Goal: Transaction & Acquisition: Register for event/course

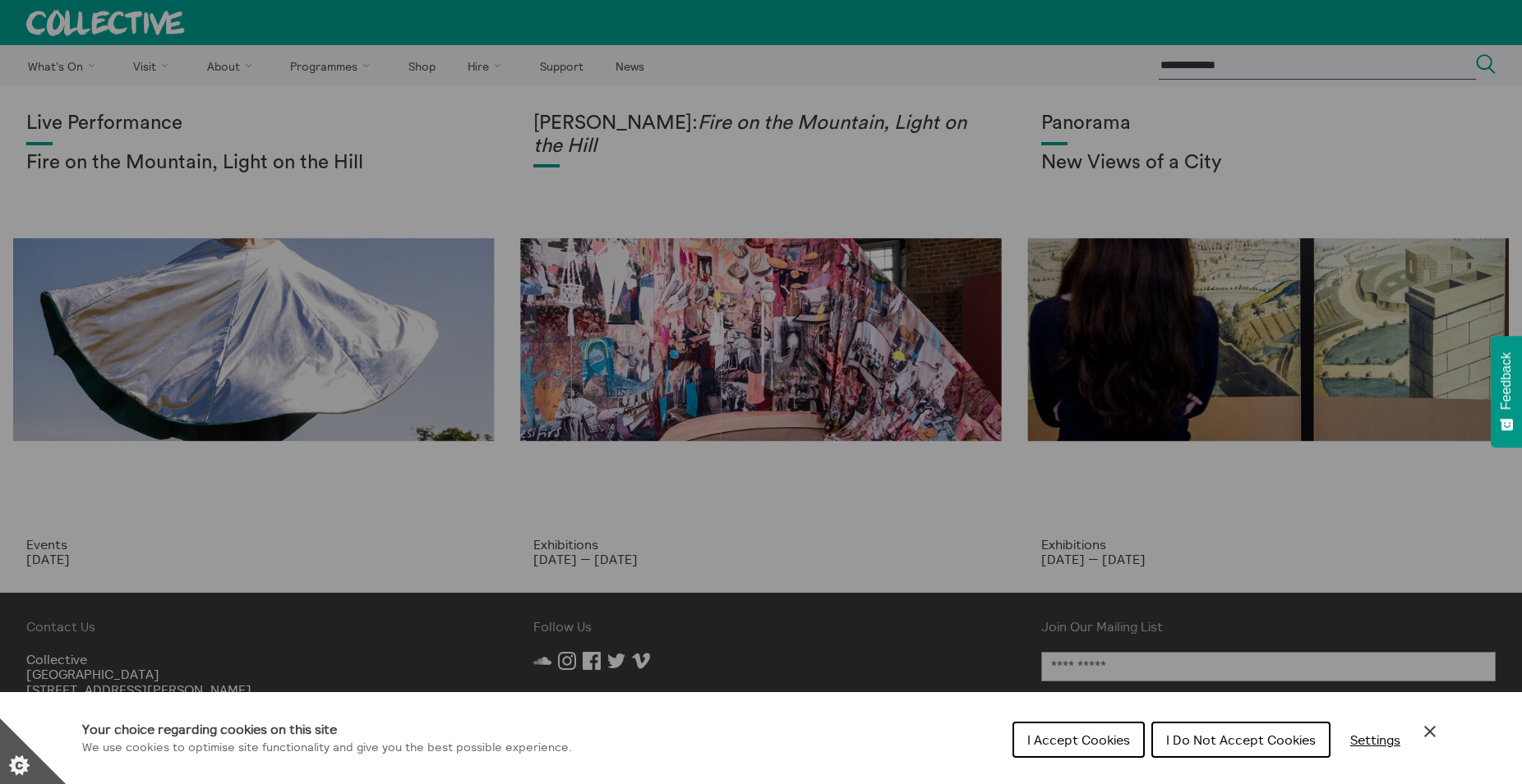
click at [1064, 738] on span "I Accept Cookies" at bounding box center [1078, 740] width 103 height 16
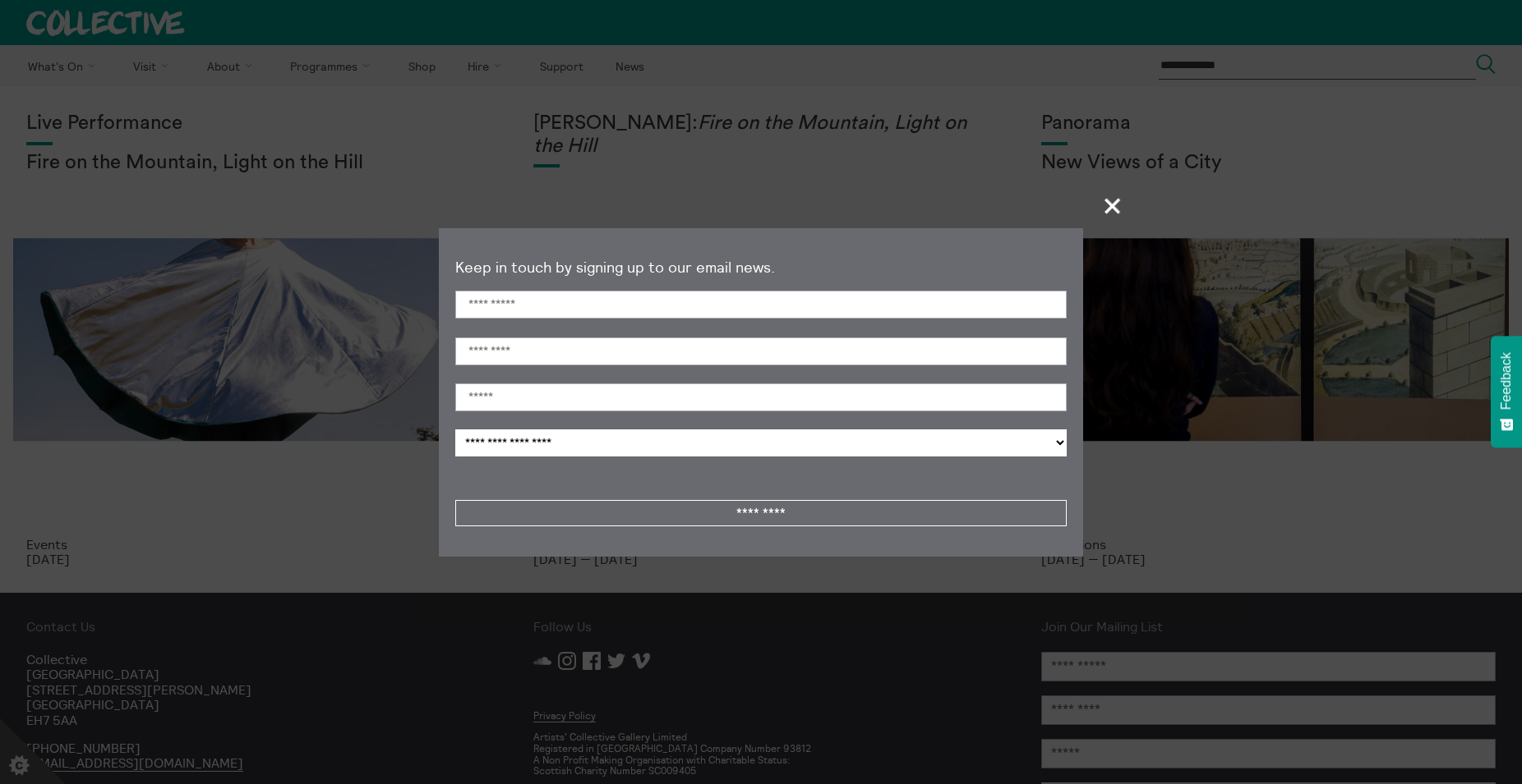
click at [1120, 209] on span "+" at bounding box center [1112, 206] width 48 height 48
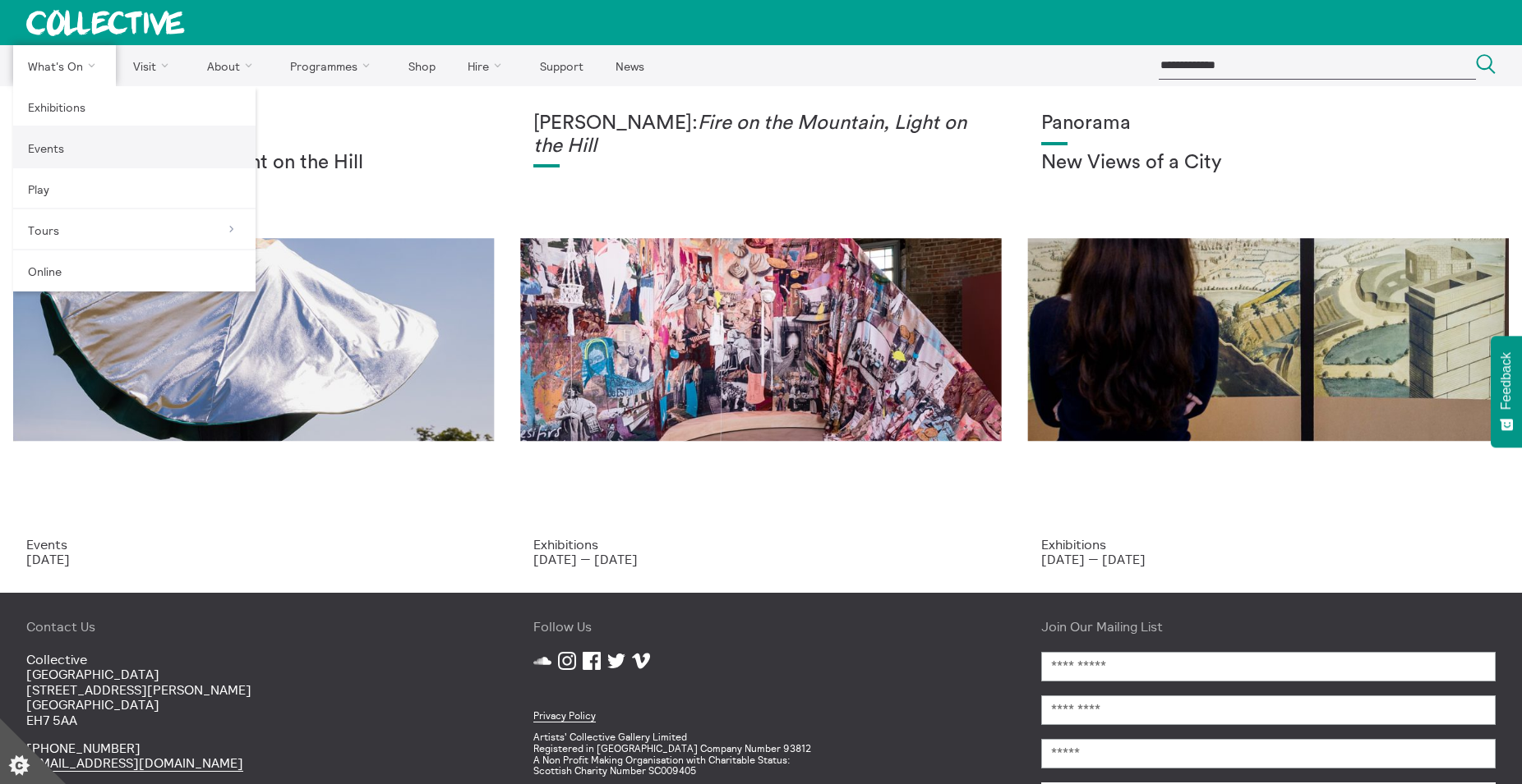
click at [65, 147] on link "Events" at bounding box center [134, 148] width 242 height 41
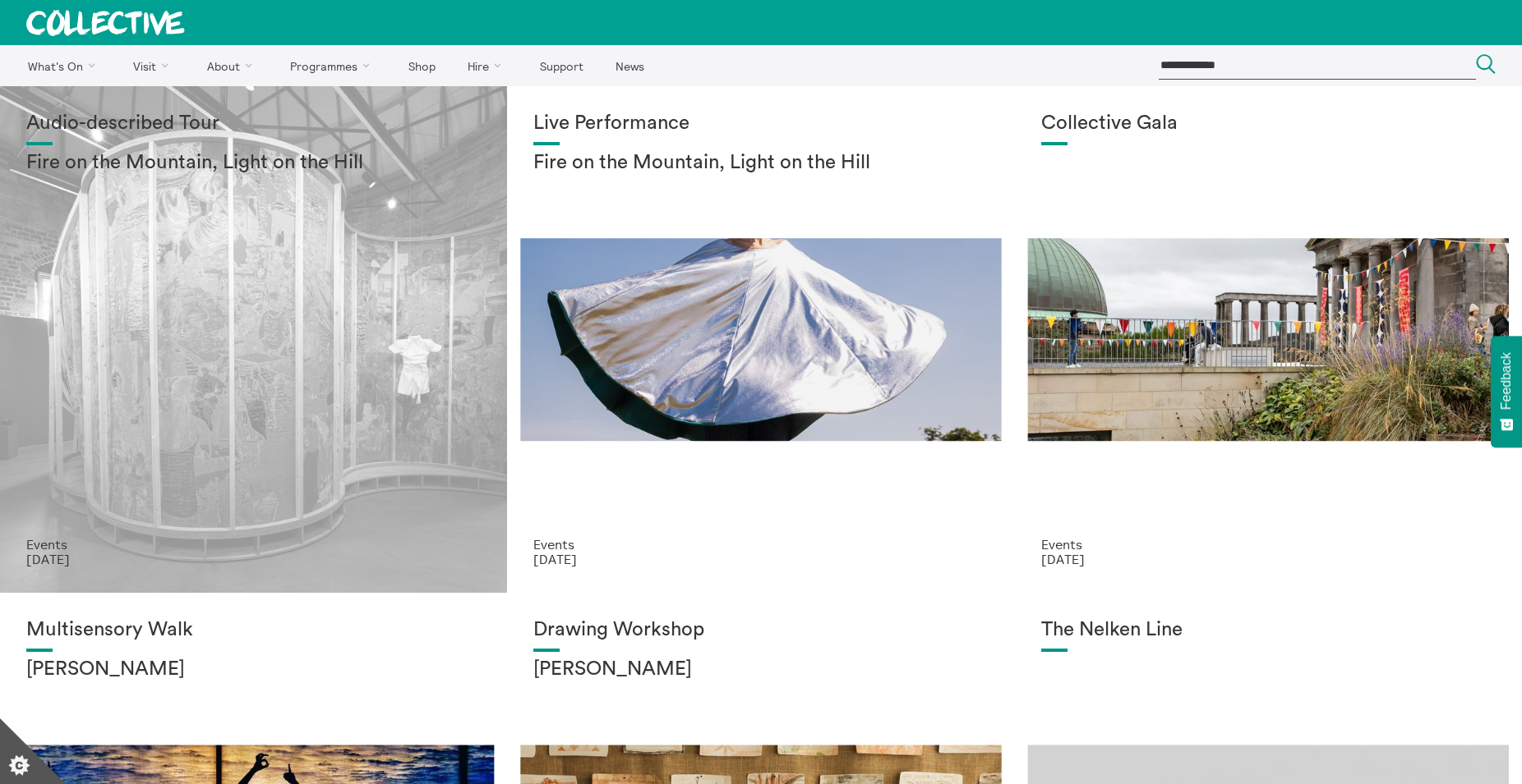
click at [141, 261] on div "Audio-described Tour Fire on the Mountain, Light on the Hill" at bounding box center [253, 325] width 454 height 425
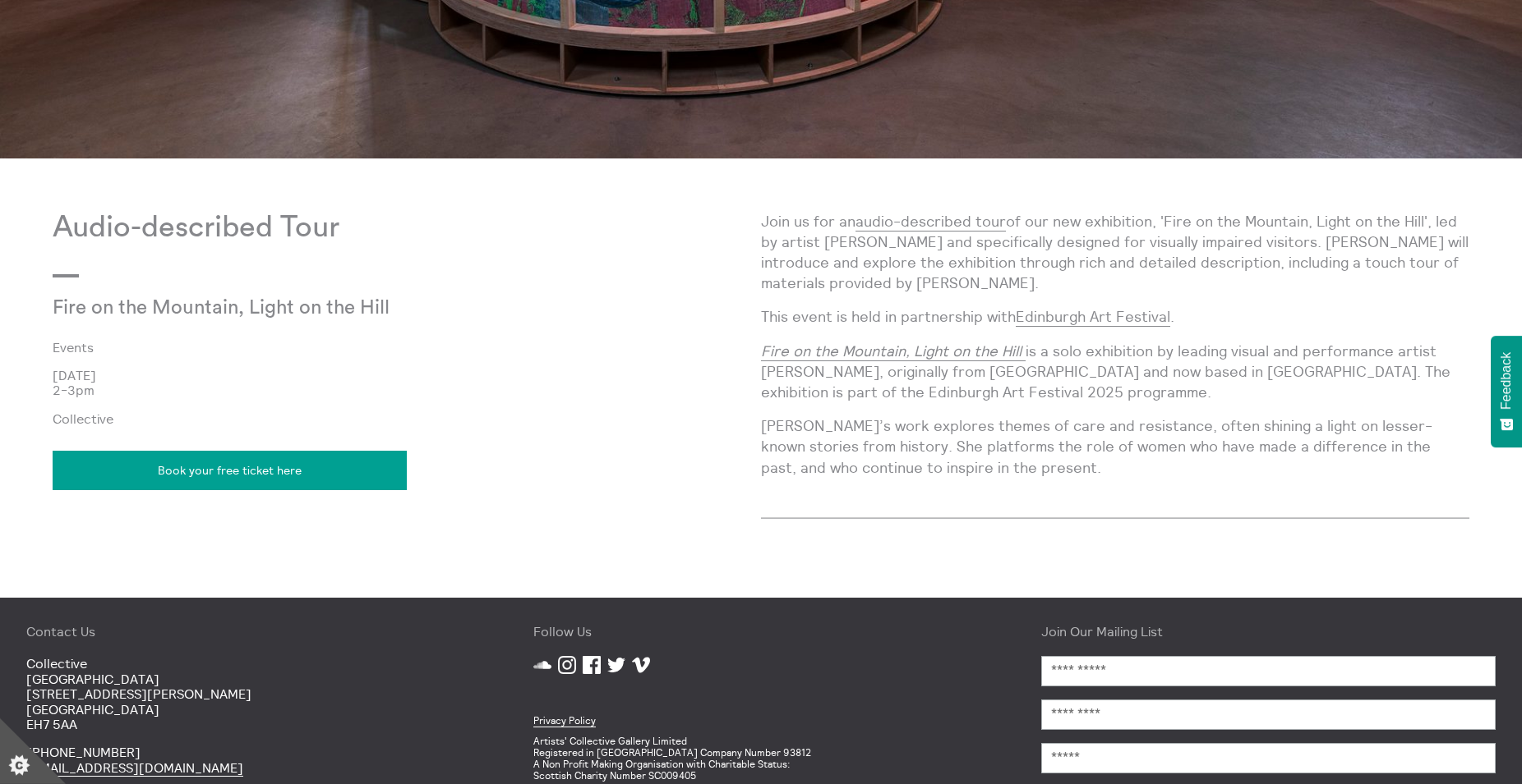
scroll to position [1005, 0]
